Goal: Information Seeking & Learning: Learn about a topic

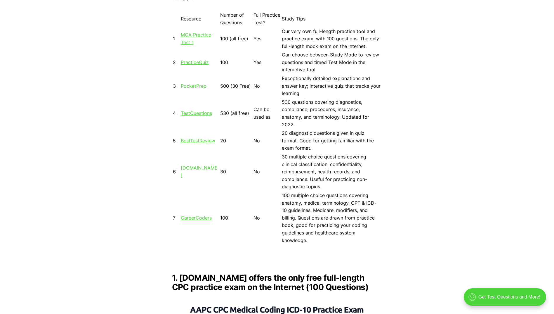
scroll to position [555, 0]
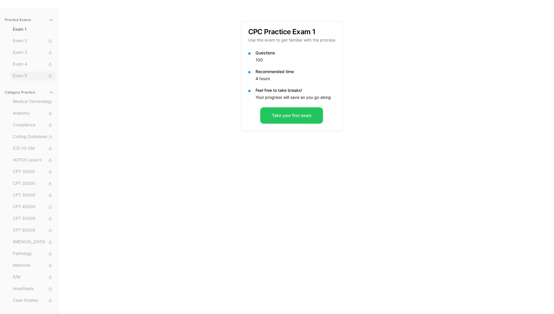
scroll to position [54, 0]
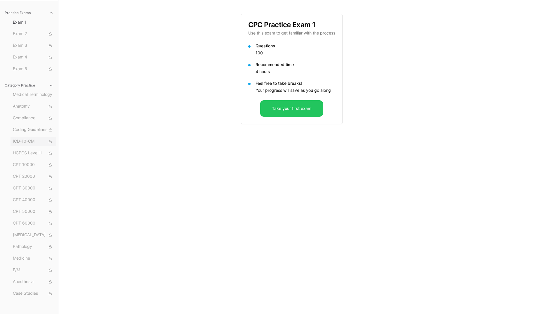
click at [50, 142] on icon at bounding box center [50, 142] width 4 height 4
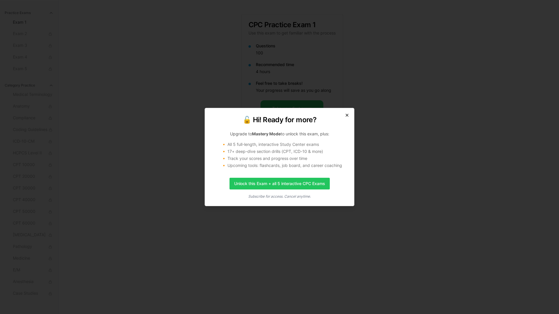
click at [346, 117] on icon "button" at bounding box center [346, 115] width 5 height 5
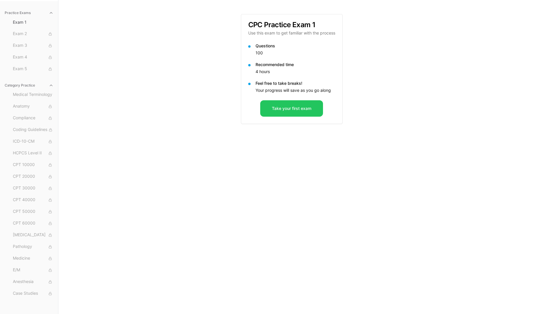
scroll to position [0, 0]
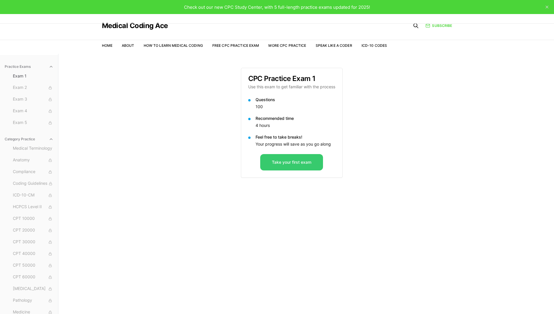
click at [292, 162] on button "Take your first exam" at bounding box center [291, 162] width 63 height 16
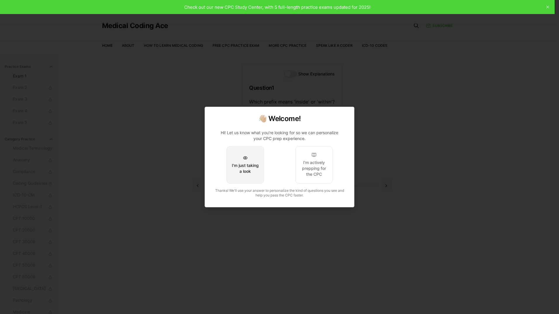
click at [239, 163] on div "I'm just taking a look" at bounding box center [244, 168] width 27 height 12
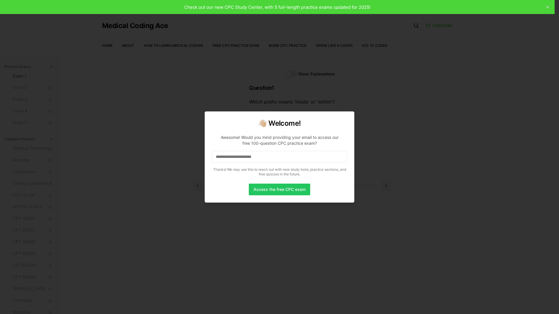
click at [263, 153] on input at bounding box center [279, 157] width 135 height 12
click at [263, 153] on input "*" at bounding box center [279, 157] width 135 height 12
click at [303, 159] on input at bounding box center [279, 157] width 135 height 12
click at [289, 159] on input "*" at bounding box center [279, 157] width 135 height 12
click at [292, 157] on input "***" at bounding box center [279, 157] width 135 height 12
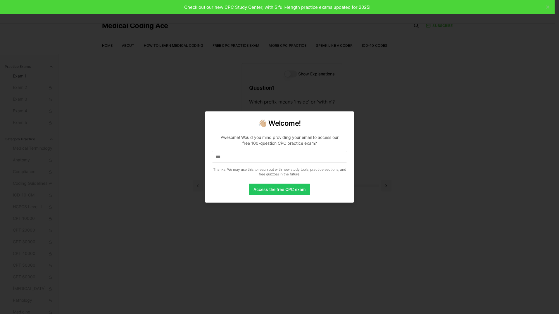
drag, startPoint x: 355, startPoint y: 190, endPoint x: 339, endPoint y: 188, distance: 15.7
click at [355, 190] on div at bounding box center [279, 157] width 559 height 314
click at [283, 186] on button "Access the free CPC exam" at bounding box center [279, 189] width 61 height 12
click at [246, 160] on input "****" at bounding box center [279, 157] width 135 height 12
click at [246, 160] on input "*****" at bounding box center [279, 157] width 135 height 12
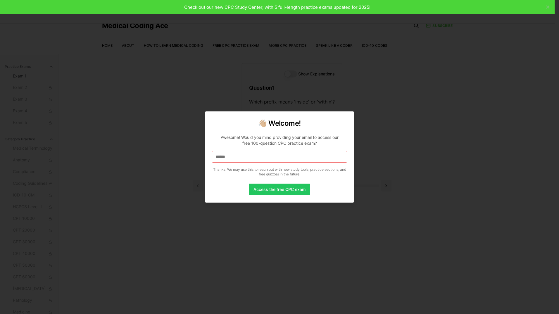
click at [246, 160] on input "******" at bounding box center [279, 157] width 135 height 12
click at [246, 160] on input "*******" at bounding box center [279, 157] width 135 height 12
click at [246, 160] on input "********" at bounding box center [279, 157] width 135 height 12
click at [246, 160] on input "*********" at bounding box center [279, 157] width 135 height 12
click at [246, 160] on input "**********" at bounding box center [279, 157] width 135 height 12
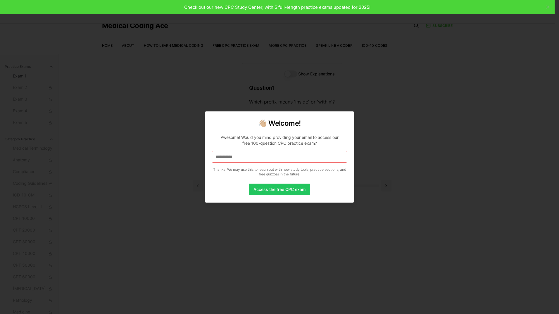
click at [246, 160] on input "**********" at bounding box center [279, 157] width 135 height 12
click at [255, 157] on input "**********" at bounding box center [279, 157] width 135 height 12
click at [285, 194] on button "Access the free CPC exam" at bounding box center [279, 189] width 61 height 12
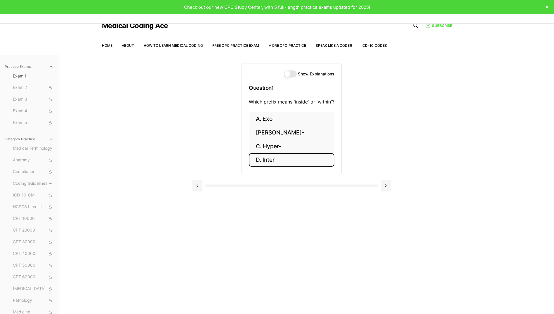
click at [276, 156] on button "D. Inter-" at bounding box center [292, 160] width 86 height 14
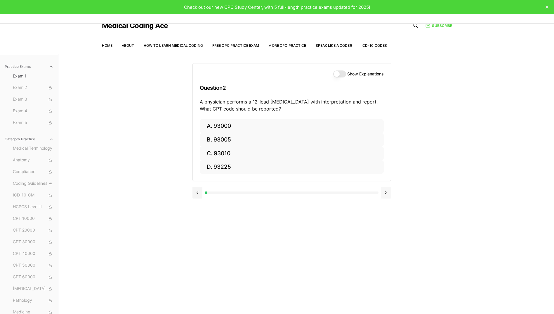
click at [383, 191] on button at bounding box center [386, 193] width 10 height 12
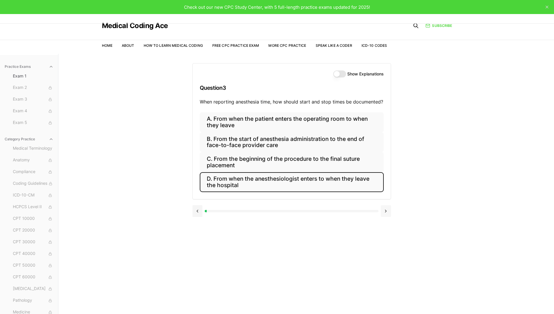
click at [383, 191] on button "D. From when the anesthesiologist enters to when they leave the hospital" at bounding box center [292, 182] width 184 height 20
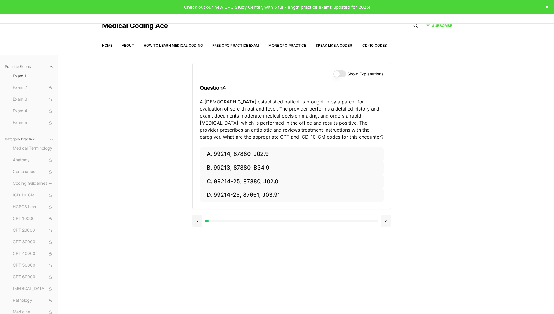
click at [384, 220] on button at bounding box center [386, 221] width 10 height 12
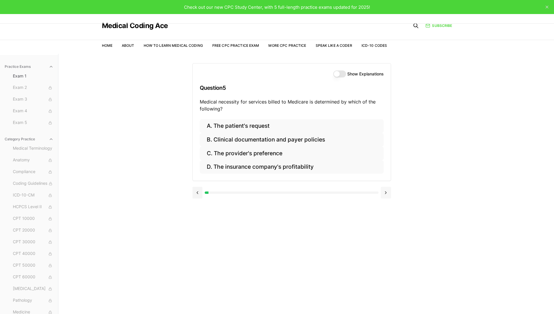
click at [384, 220] on div "Show Explanations Question 5 Medical necessity for services billed to Medicare …" at bounding box center [307, 211] width 228 height 314
drag, startPoint x: 384, startPoint y: 220, endPoint x: 459, endPoint y: 204, distance: 76.3
click at [459, 204] on div "Practice Exams Exam 1 Exam 2 Exam 3 Exam 4 Exam 5 Category Practice Medical Ter…" at bounding box center [277, 211] width 554 height 314
click at [386, 193] on button at bounding box center [386, 193] width 10 height 12
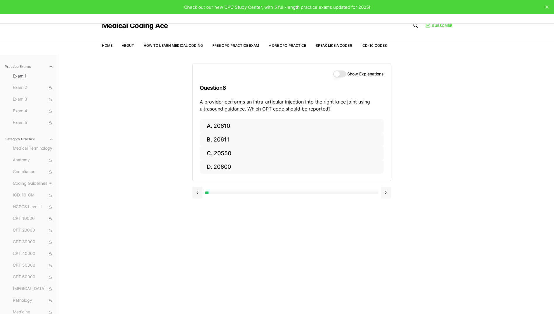
click at [386, 193] on button at bounding box center [386, 193] width 10 height 12
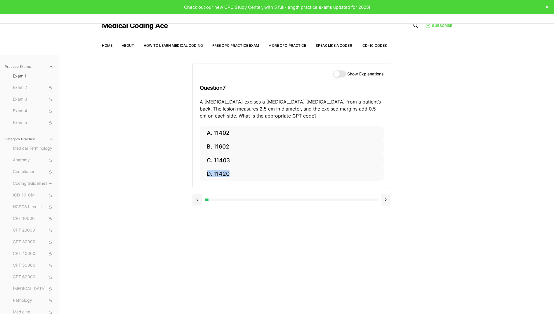
click at [386, 193] on div at bounding box center [292, 199] width 199 height 22
drag, startPoint x: 386, startPoint y: 193, endPoint x: 386, endPoint y: 198, distance: 5.0
click at [386, 198] on button at bounding box center [386, 200] width 10 height 12
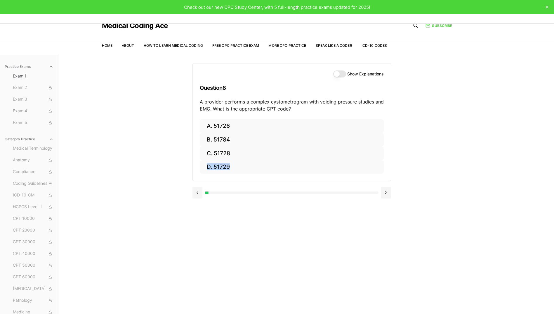
click at [363, 193] on div at bounding box center [292, 192] width 174 height 2
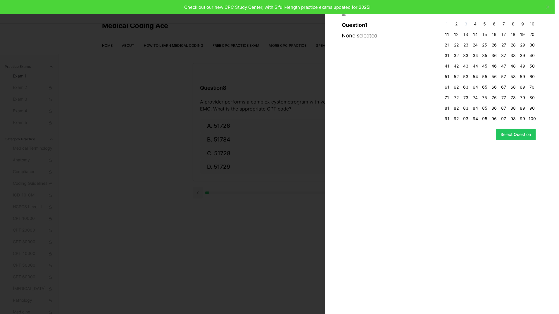
click at [235, 185] on div at bounding box center [279, 157] width 559 height 314
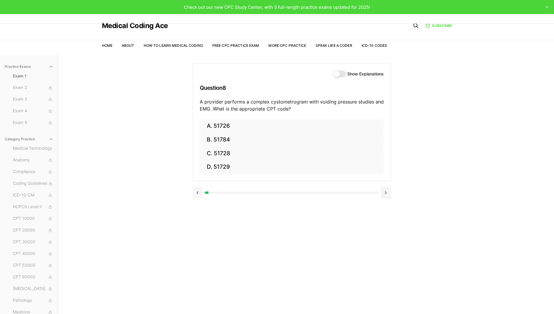
click at [198, 193] on button at bounding box center [198, 193] width 10 height 12
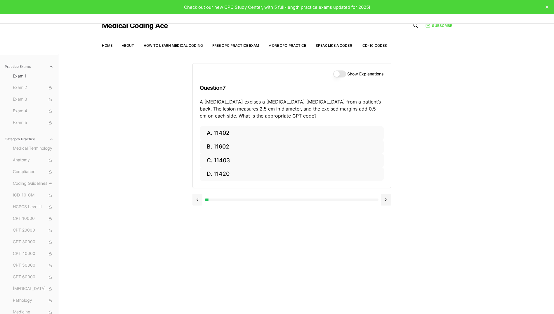
click at [198, 193] on div at bounding box center [292, 199] width 199 height 22
drag, startPoint x: 198, startPoint y: 193, endPoint x: 198, endPoint y: 197, distance: 3.8
click at [198, 197] on button at bounding box center [198, 200] width 10 height 12
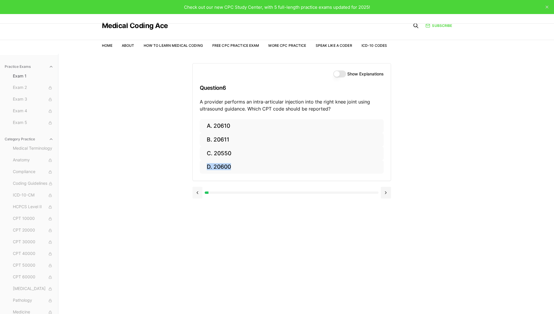
click at [198, 197] on button at bounding box center [198, 193] width 10 height 12
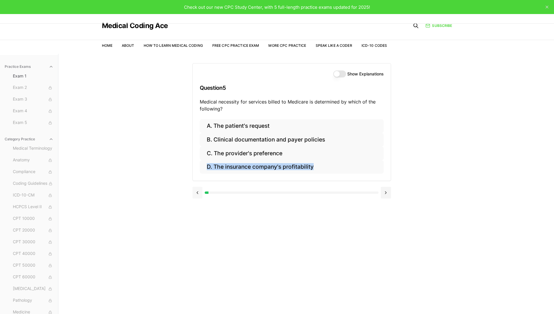
click at [198, 197] on button at bounding box center [198, 193] width 10 height 12
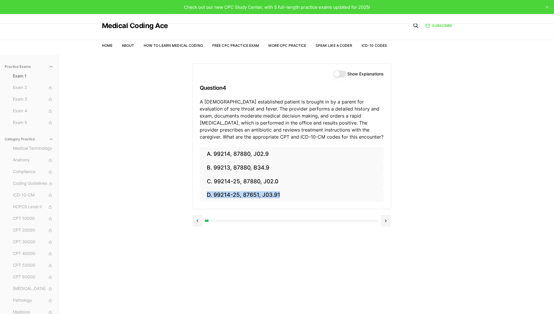
drag, startPoint x: 198, startPoint y: 197, endPoint x: 196, endPoint y: 220, distance: 23.4
click at [196, 220] on button at bounding box center [198, 221] width 10 height 12
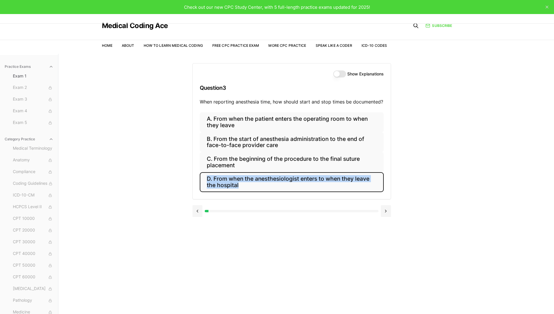
click at [196, 220] on div at bounding box center [292, 210] width 199 height 22
click at [338, 73] on button "Show Explanations" at bounding box center [339, 73] width 13 height 7
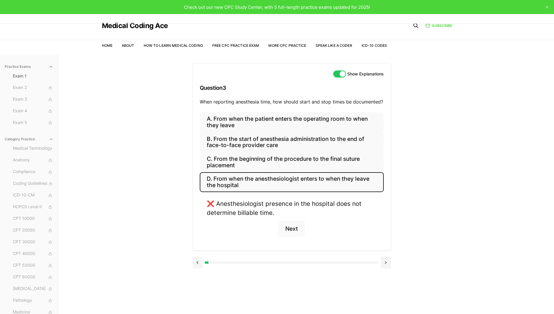
click at [338, 73] on button "Show Explanations" at bounding box center [339, 73] width 13 height 7
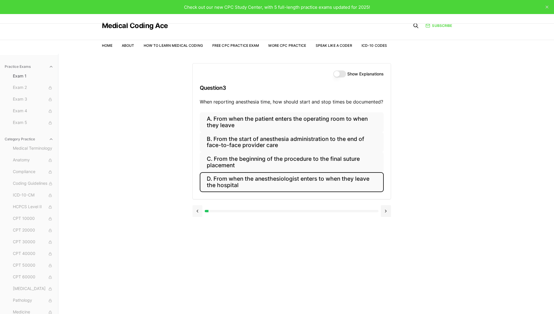
click at [195, 212] on button at bounding box center [198, 211] width 10 height 12
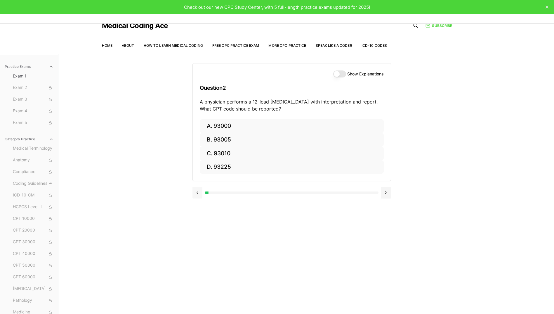
click at [198, 196] on button at bounding box center [198, 193] width 10 height 12
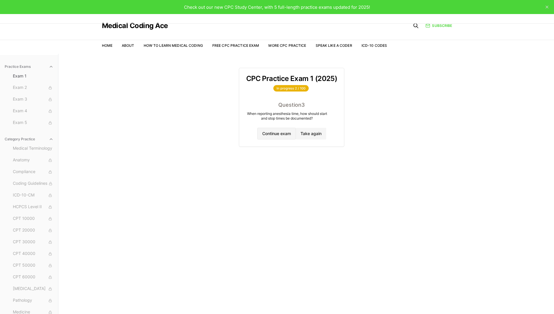
click at [277, 131] on button "Continue exam" at bounding box center [276, 134] width 39 height 12
